Goal: Navigation & Orientation: Find specific page/section

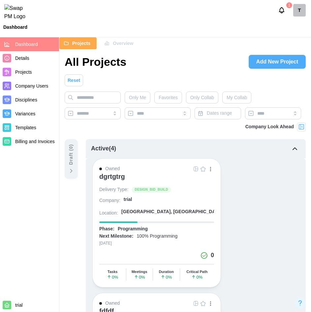
click at [168, 38] on div "Projects Overview" at bounding box center [185, 43] width 252 height 12
